Goal: Information Seeking & Learning: Learn about a topic

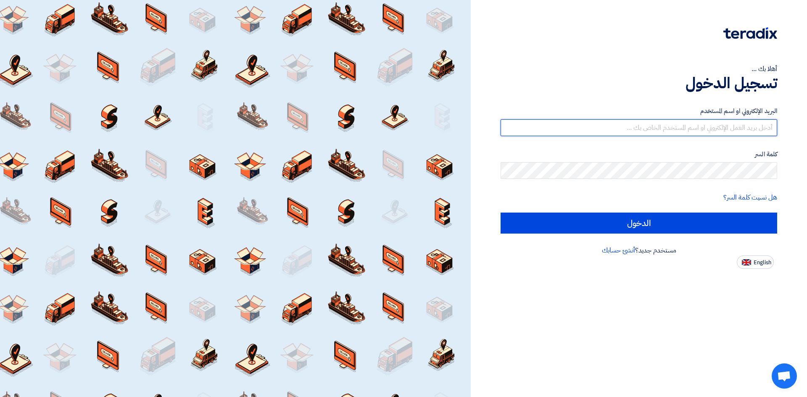
click at [658, 124] on input "text" at bounding box center [639, 127] width 277 height 17
type input "[PERSON_NAME][EMAIL_ADDRESS][DOMAIN_NAME]"
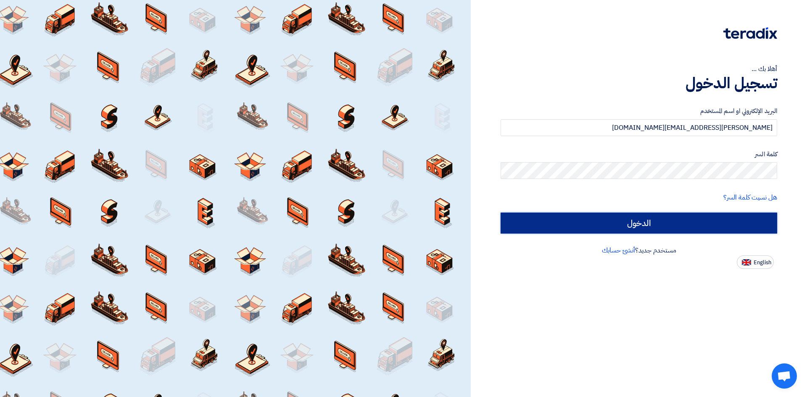
click at [591, 223] on input "الدخول" at bounding box center [639, 223] width 277 height 21
type input "Sign in"
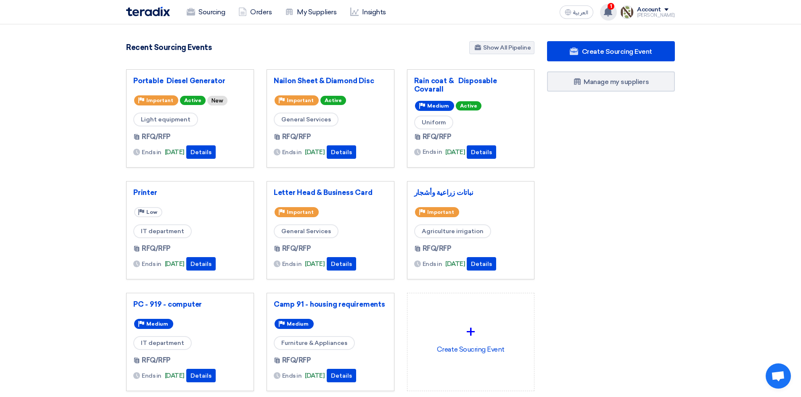
click at [617, 14] on div "1 You have a new offer for 'Rain coat & Disposable Covarall' request with total…" at bounding box center [608, 12] width 17 height 17
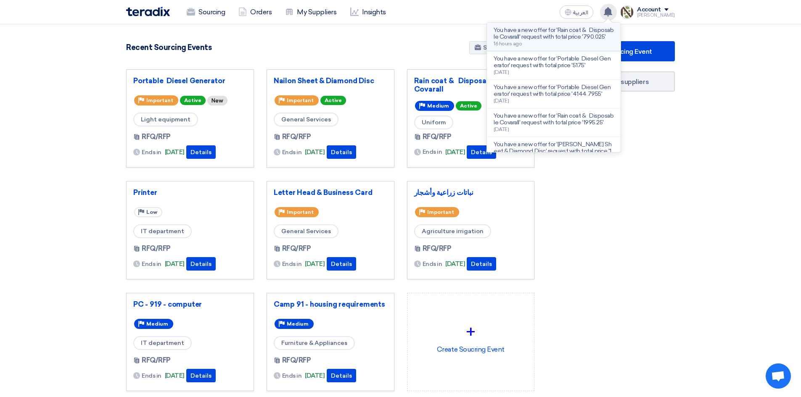
click at [573, 40] on p "You have a new offer for 'Rain coat & Disposable Covarall' request with total p…" at bounding box center [554, 33] width 120 height 13
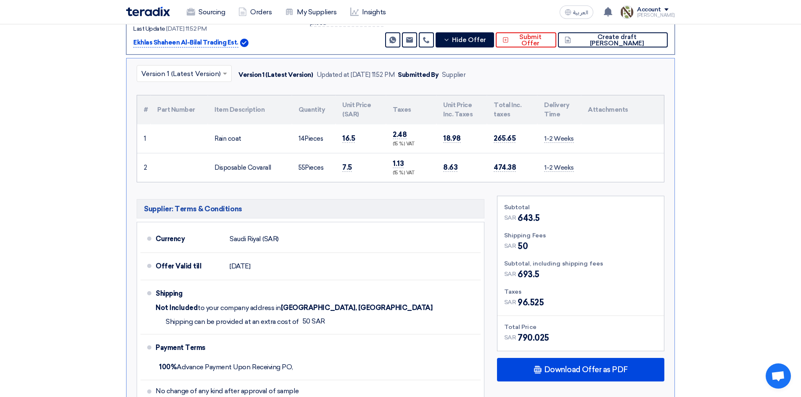
scroll to position [174, 0]
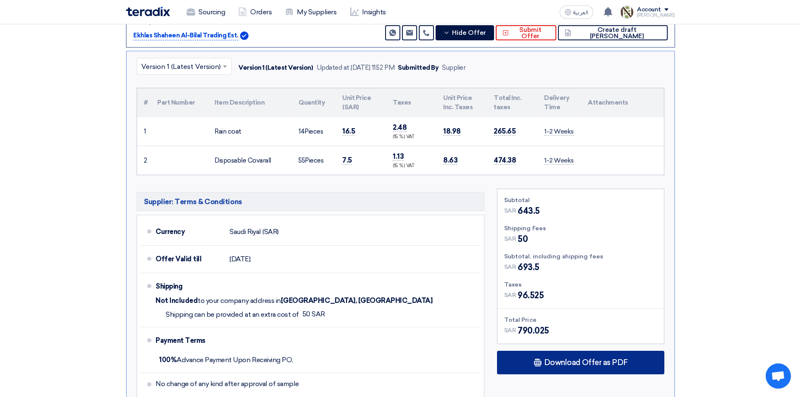
click at [573, 362] on span "Download Offer as PDF" at bounding box center [586, 363] width 84 height 8
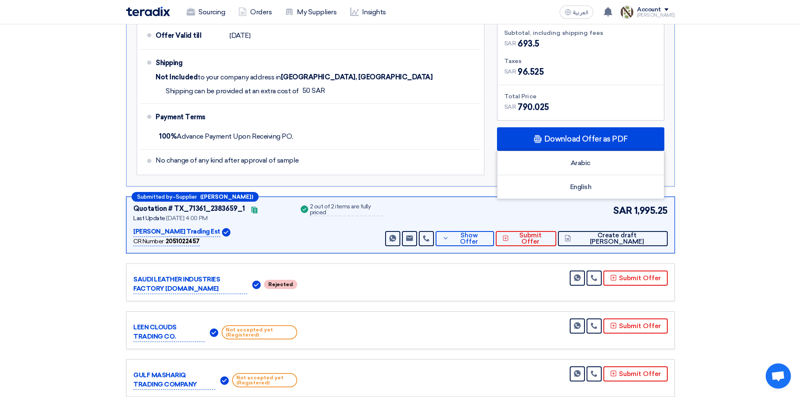
scroll to position [402, 0]
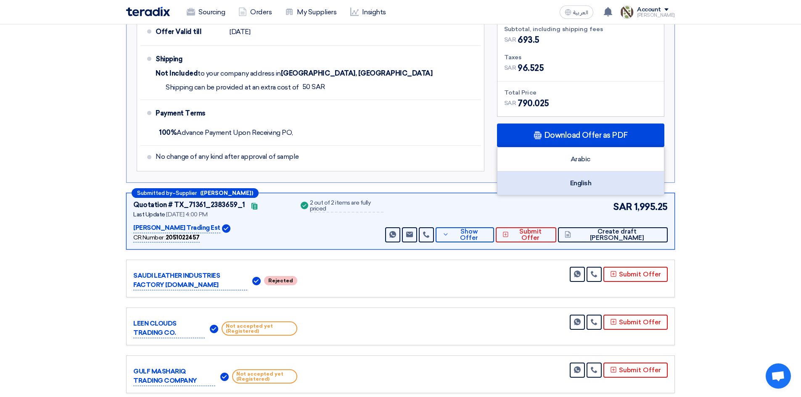
click at [583, 185] on div "English" at bounding box center [580, 184] width 166 height 24
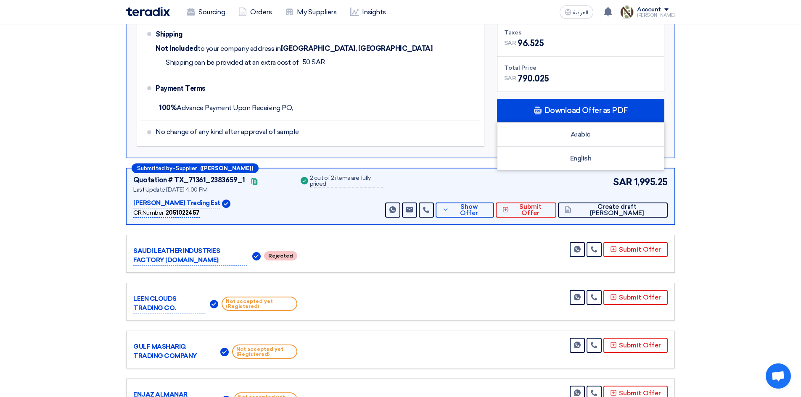
scroll to position [186, 0]
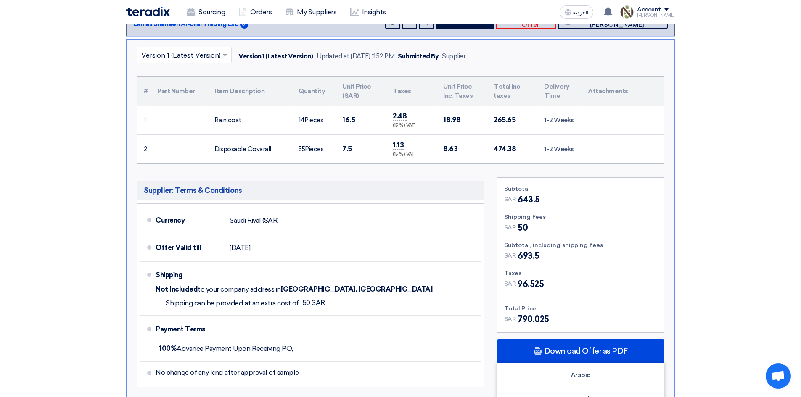
click at [790, 116] on section "Received offers 8 Offers Excel Sheet Comparison Digital Offers Comparison Sort …" at bounding box center [400, 338] width 801 height 854
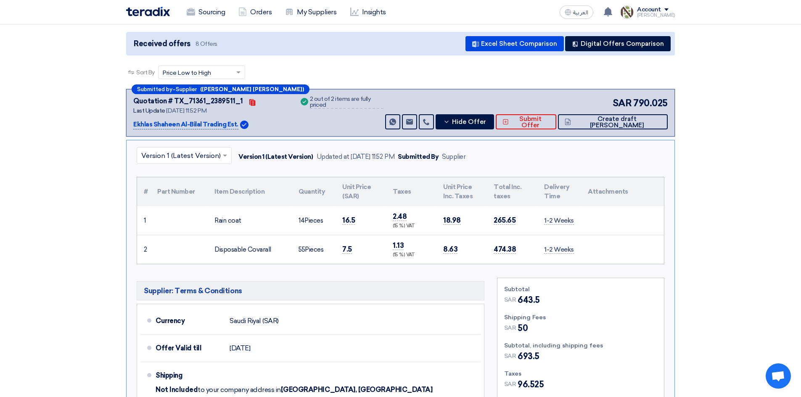
scroll to position [0, 0]
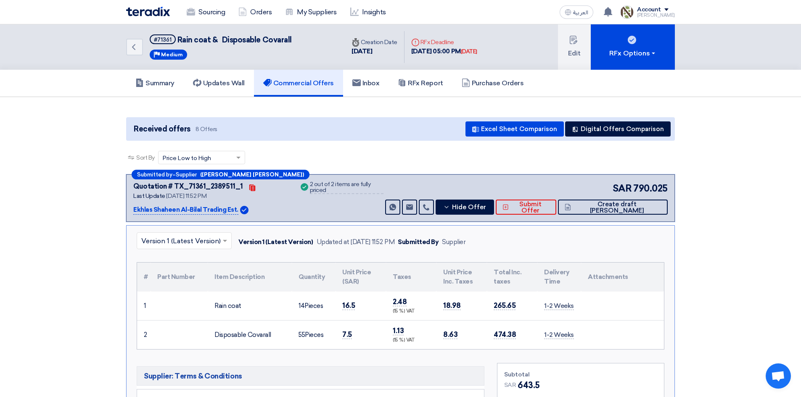
click at [132, 15] on img at bounding box center [148, 12] width 44 height 10
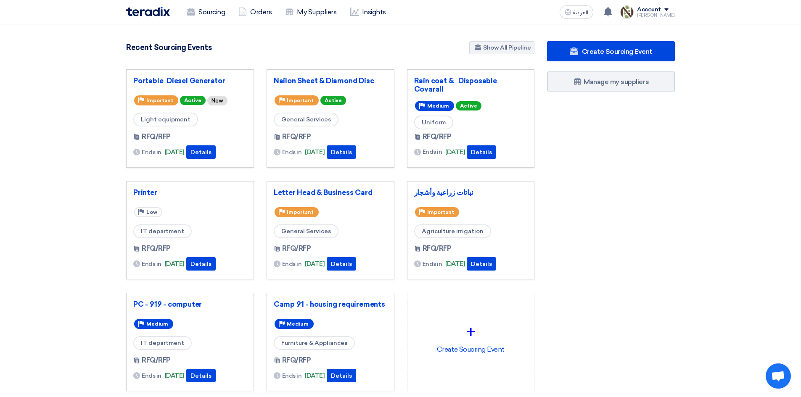
click at [493, 103] on div "Priority Medium Active" at bounding box center [471, 105] width 114 height 13
click at [491, 153] on button "Details" at bounding box center [481, 151] width 29 height 13
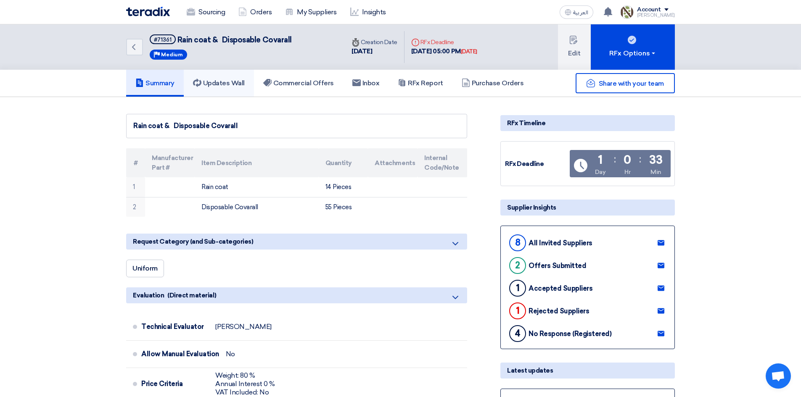
click at [207, 80] on h5 "Updates Wall" at bounding box center [219, 83] width 52 height 8
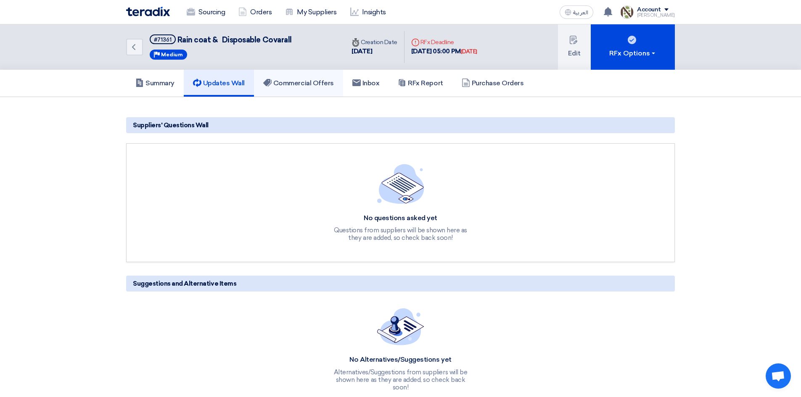
click at [301, 82] on h5 "Commercial Offers" at bounding box center [298, 83] width 71 height 8
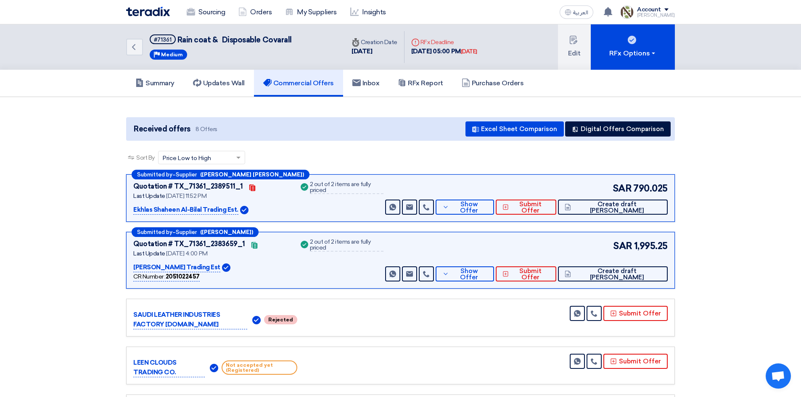
click at [158, 20] on div "Sourcing Orders My Suppliers Insights" at bounding box center [290, 12] width 329 height 18
click at [161, 16] on img at bounding box center [148, 12] width 44 height 10
